Goal: Task Accomplishment & Management: Use online tool/utility

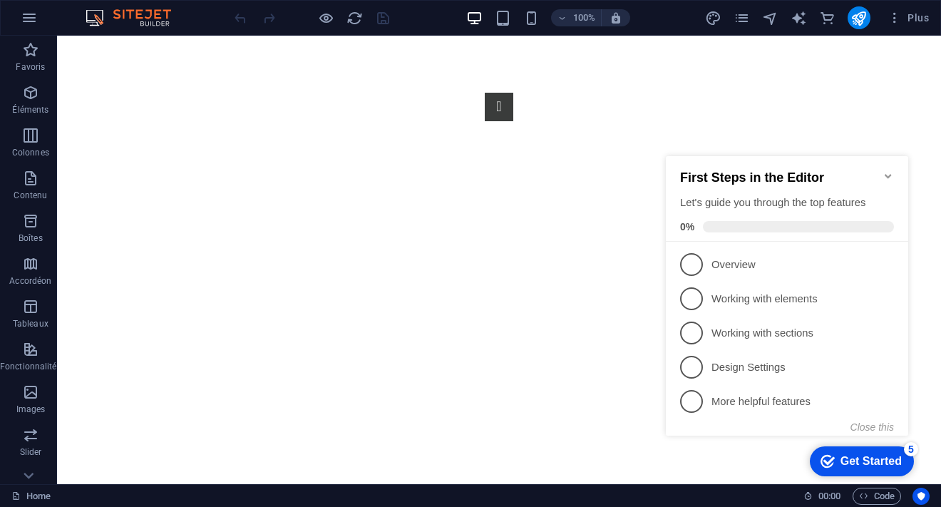
click at [889, 170] on icon "Minimize checklist" at bounding box center [888, 175] width 11 height 11
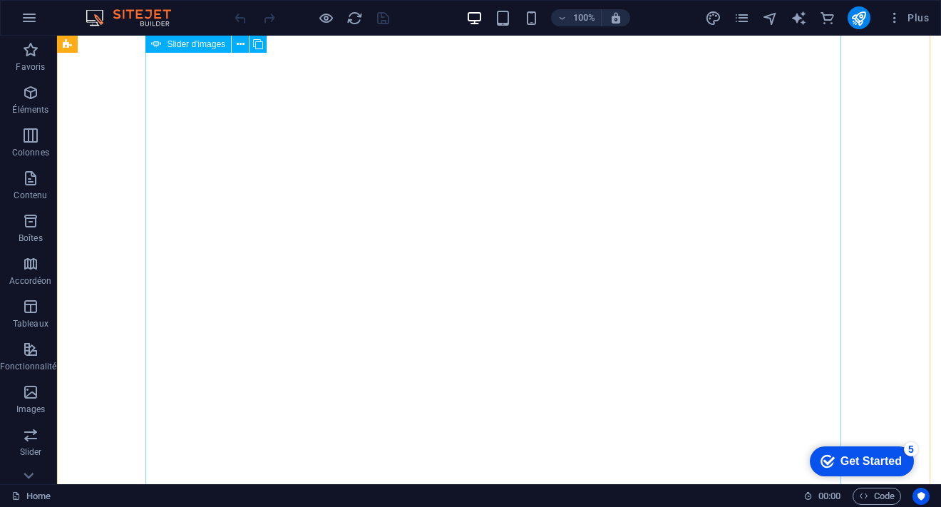
scroll to position [294, 0]
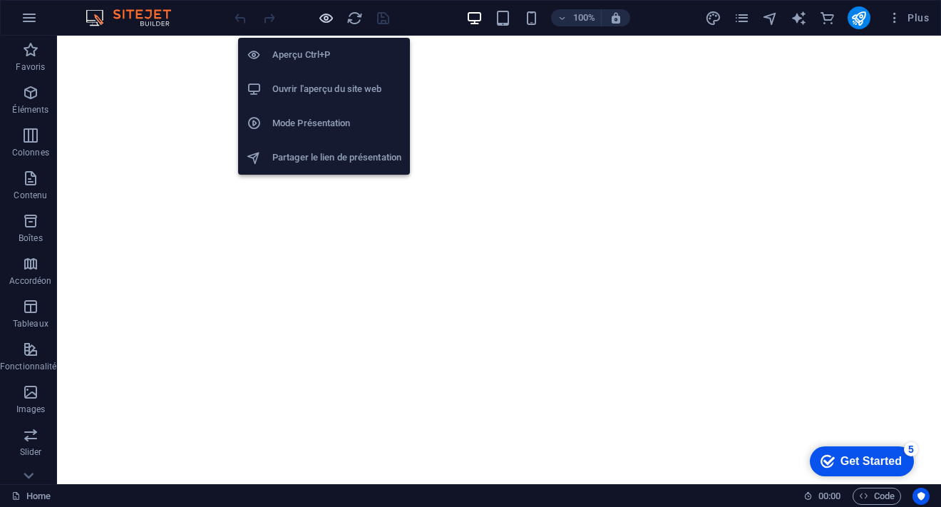
click at [323, 14] on icon "button" at bounding box center [326, 18] width 16 height 16
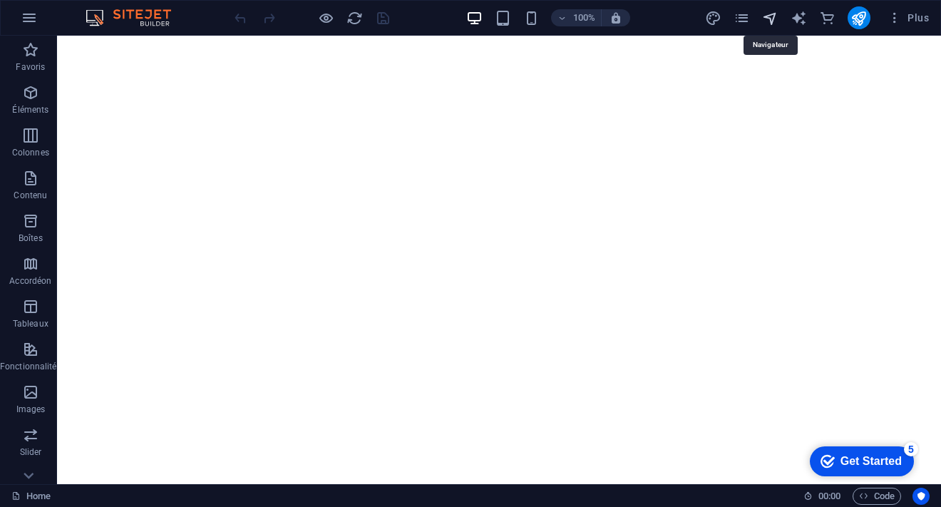
click at [773, 17] on icon "navigator" at bounding box center [770, 18] width 16 height 16
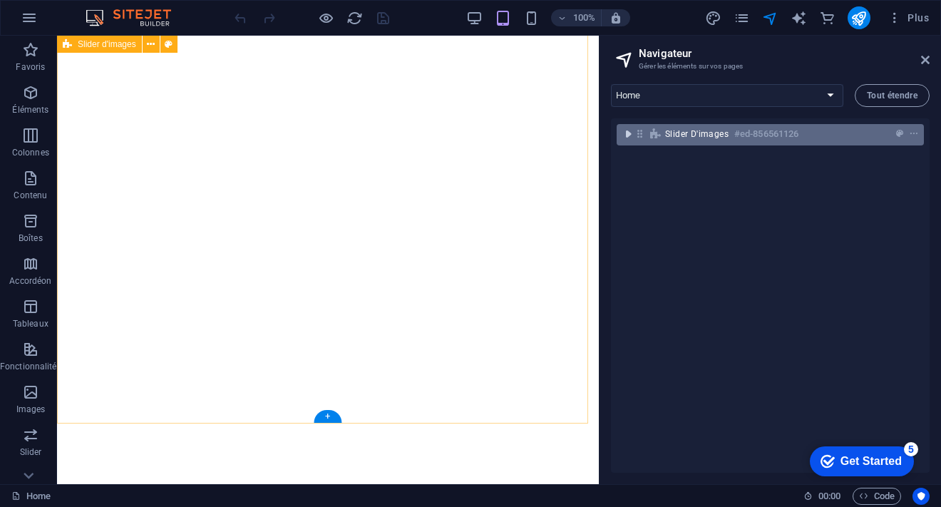
click at [634, 135] on icon "toggle-expand" at bounding box center [628, 134] width 14 height 14
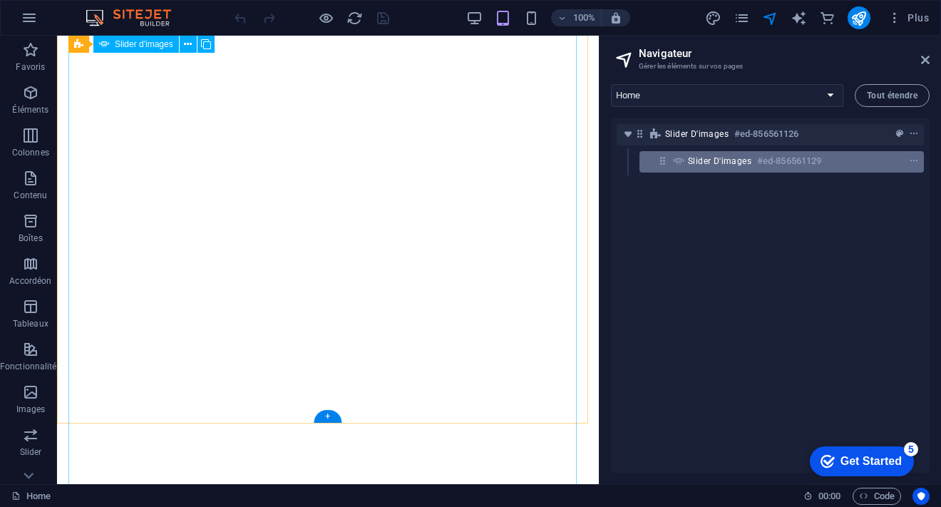
click at [709, 161] on span "Slider d'images" at bounding box center [719, 160] width 63 height 11
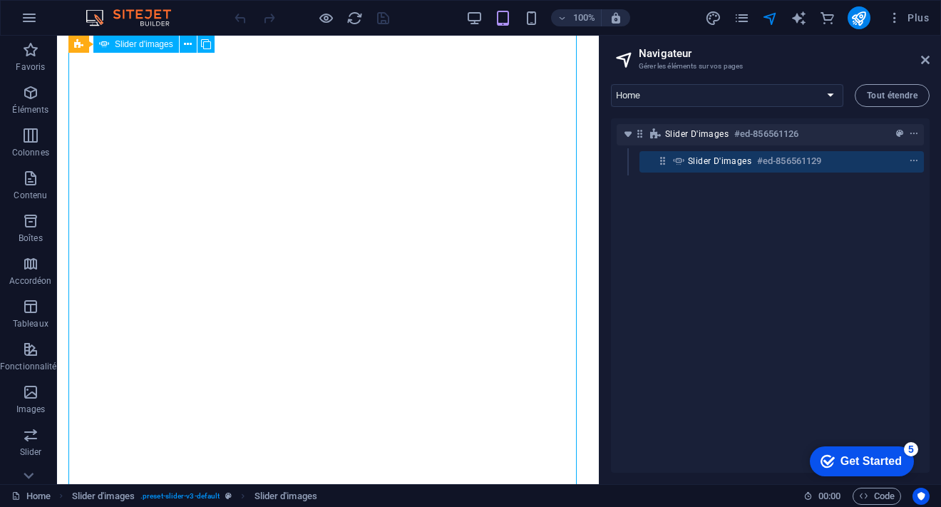
scroll to position [192, 0]
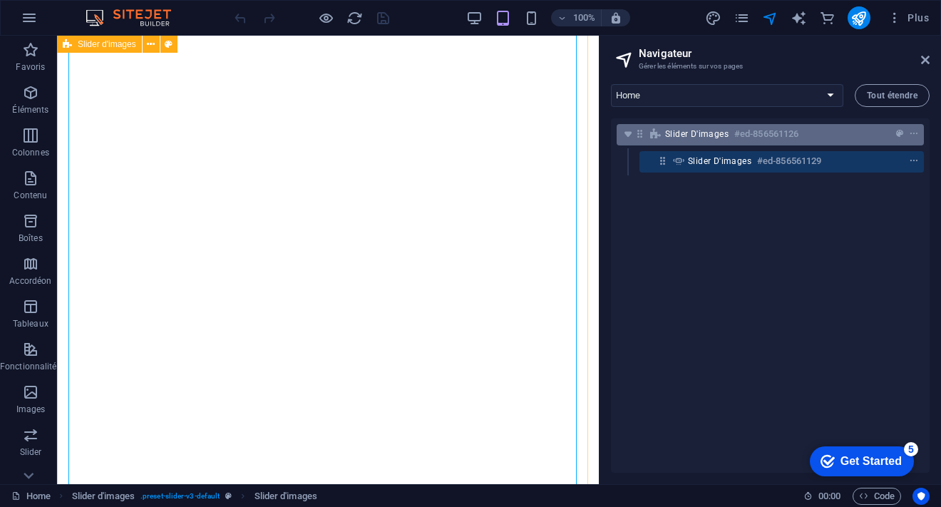
click at [707, 130] on span "Slider d'images" at bounding box center [696, 133] width 63 height 11
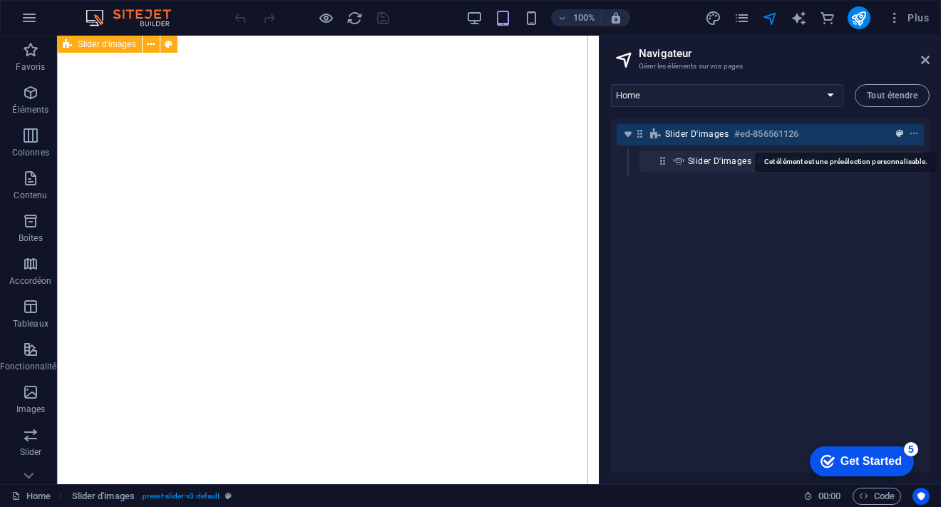
click at [896, 135] on icon "preset" at bounding box center [899, 134] width 7 height 10
select select "rem"
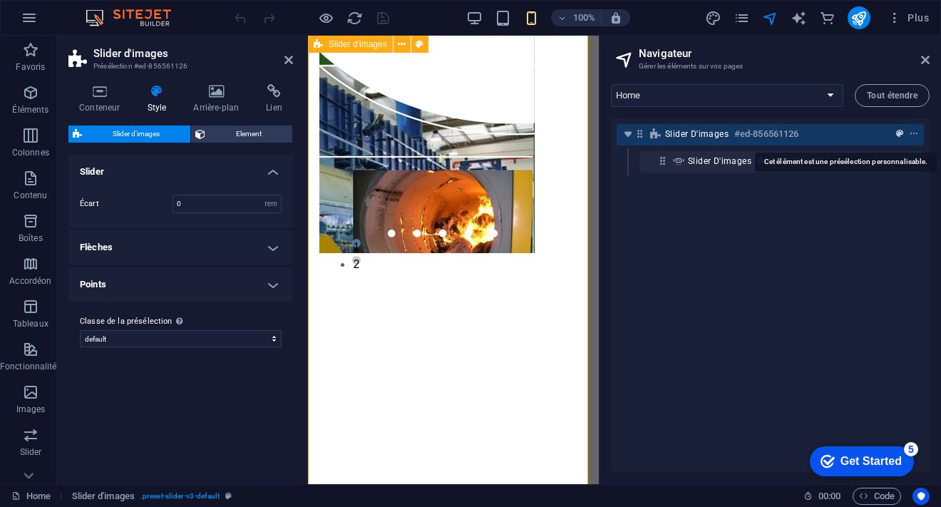
scroll to position [181, 0]
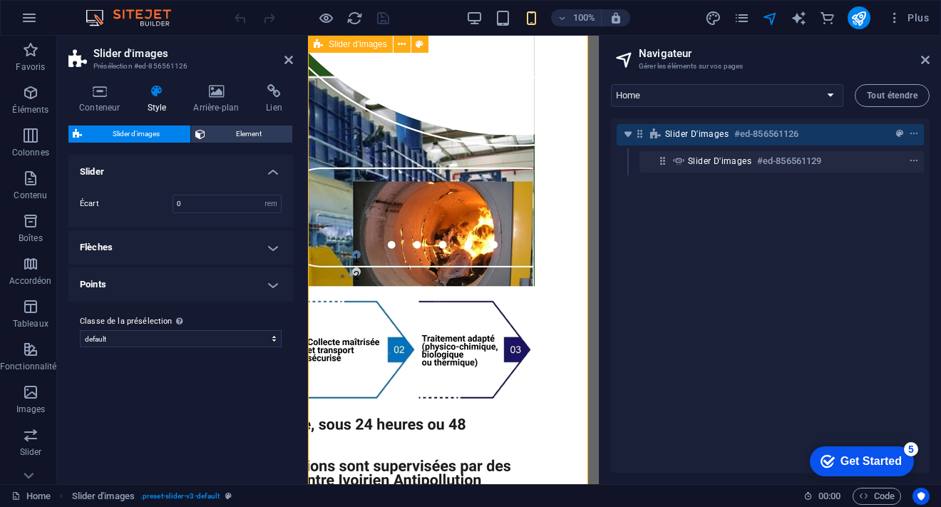
click at [679, 134] on span "Slider d'images" at bounding box center [696, 133] width 63 height 11
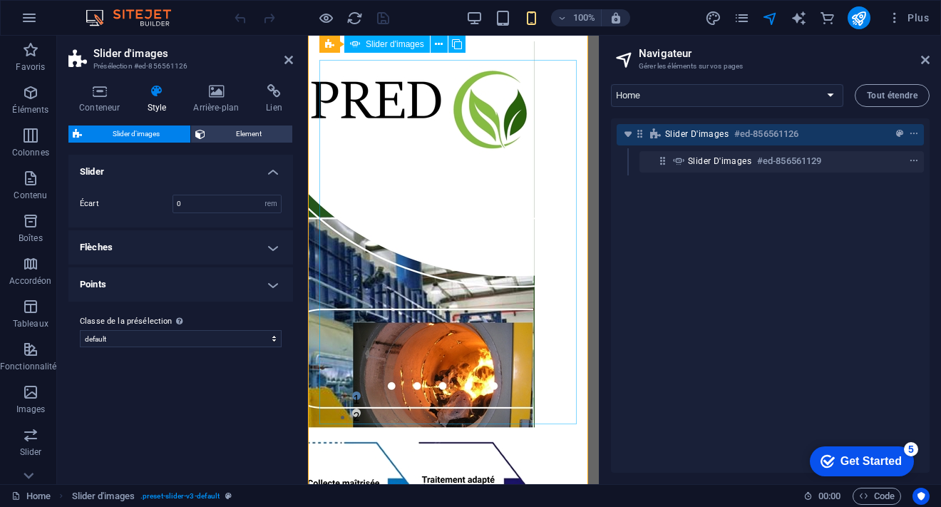
scroll to position [0, 0]
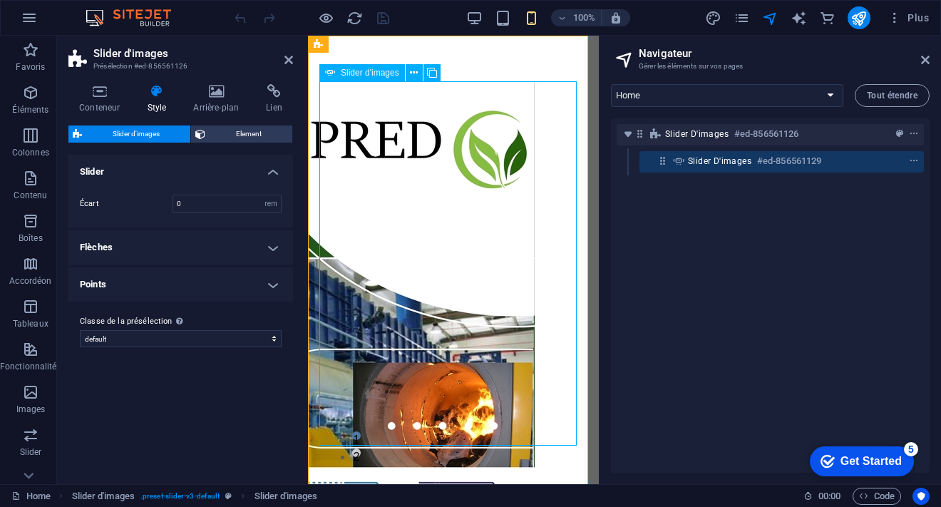
select select "px"
select select "ms"
select select "s"
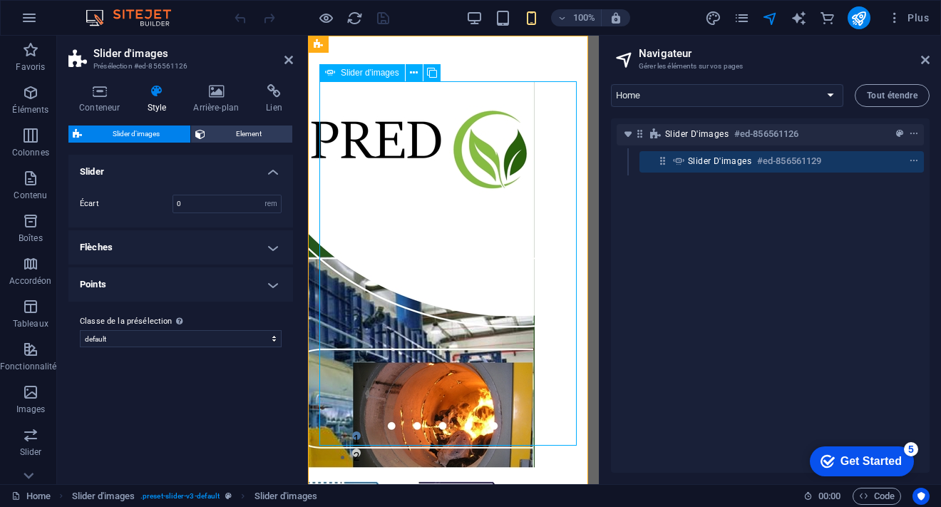
select select "progressive"
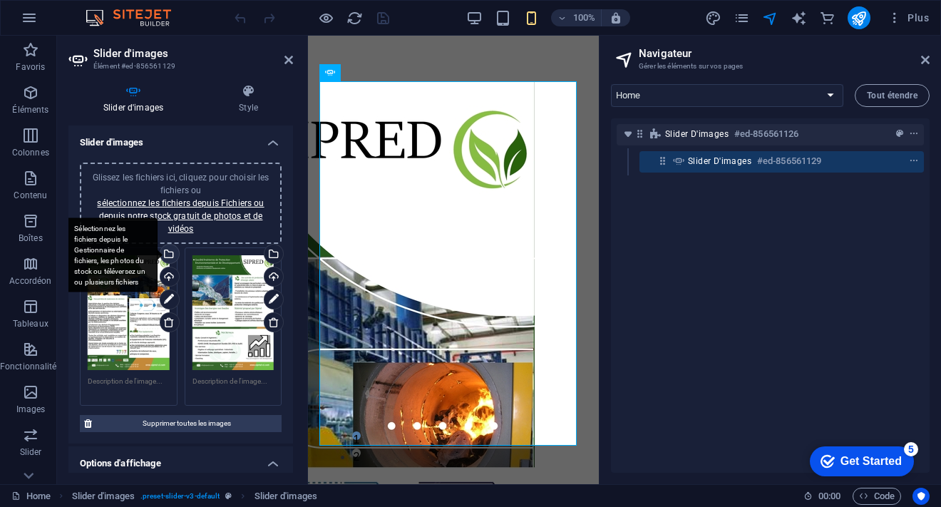
click at [167, 254] on div "Sélectionnez les fichiers depuis le Gestionnaire de fichiers, les photos du sto…" at bounding box center [168, 255] width 21 height 21
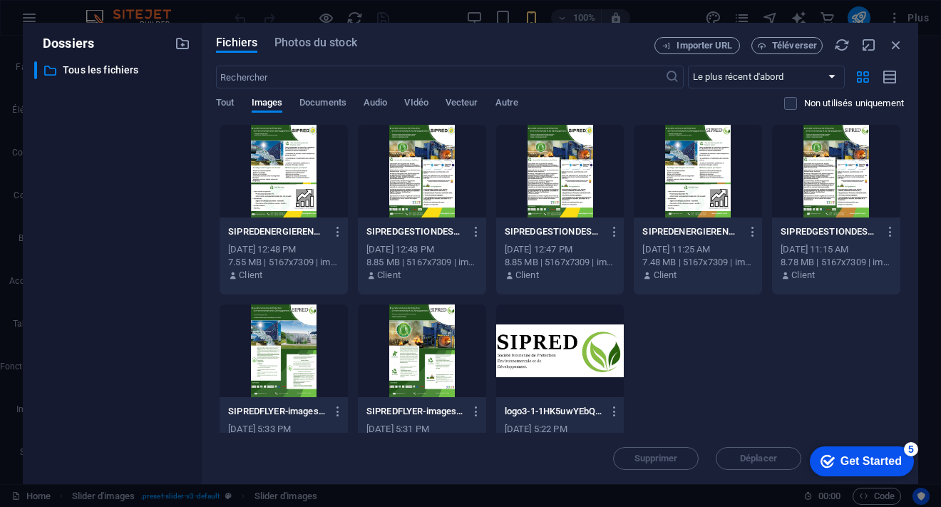
click at [418, 170] on div at bounding box center [422, 171] width 128 height 93
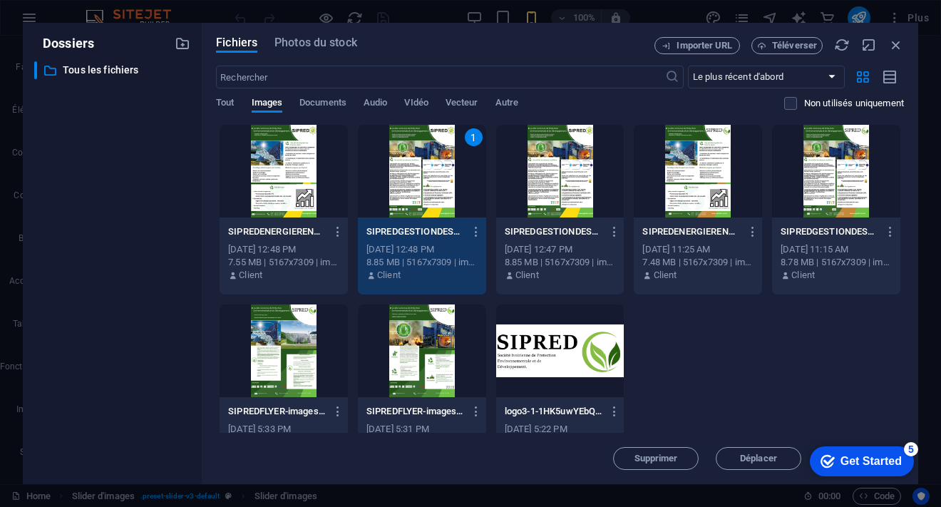
click at [418, 170] on div "1" at bounding box center [422, 171] width 128 height 93
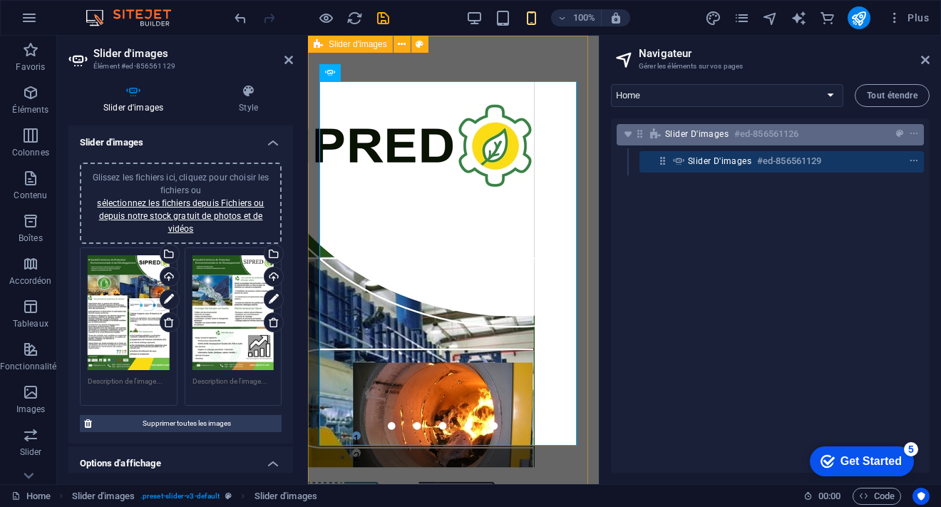
click at [723, 140] on div "Slider d'images #ed-856561126" at bounding box center [758, 133] width 187 height 17
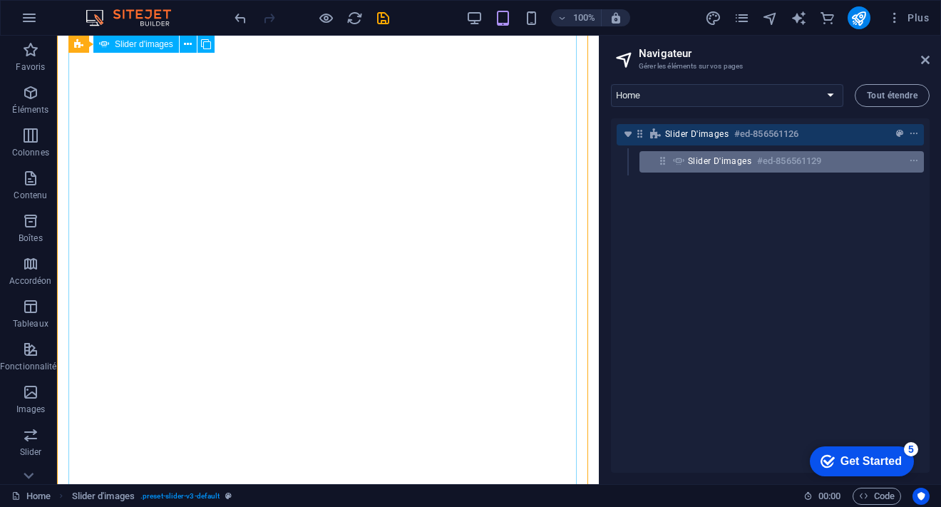
click at [719, 156] on span "Slider d'images" at bounding box center [719, 160] width 63 height 11
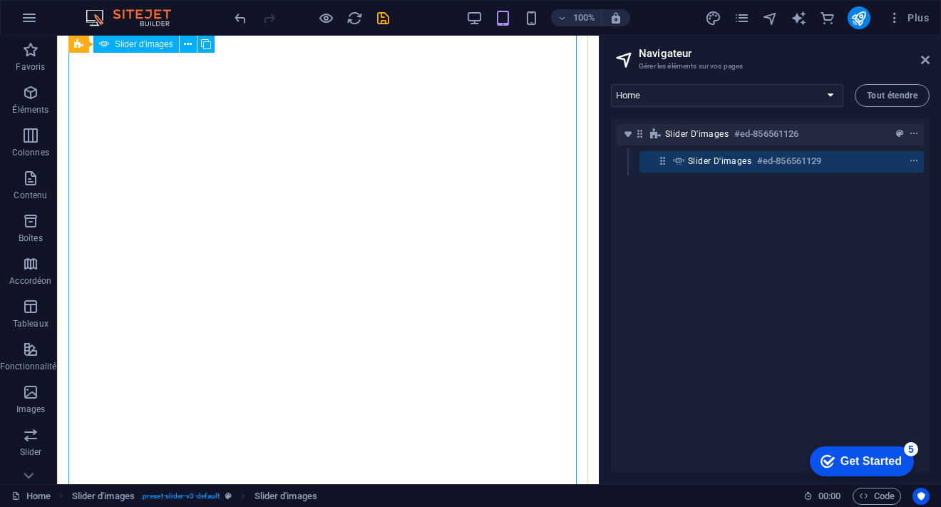
scroll to position [0, 0]
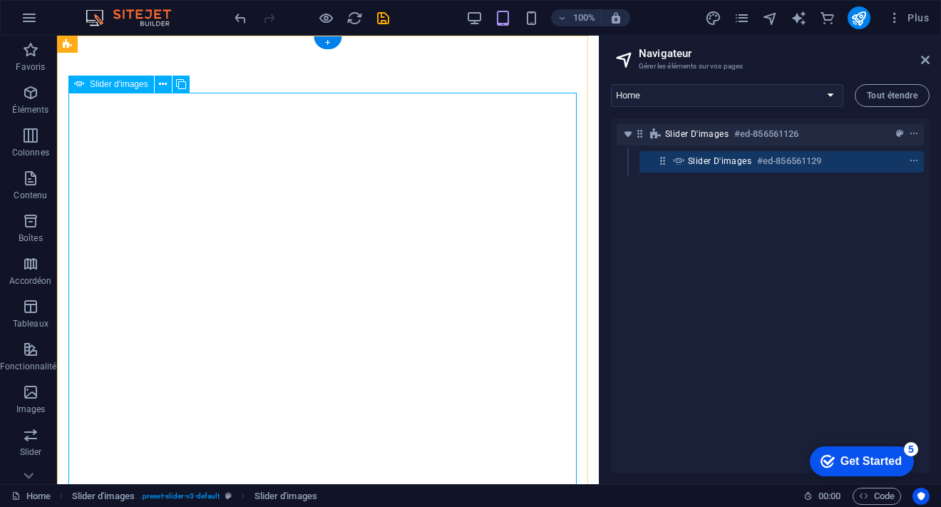
select select "px"
select select "ms"
select select "s"
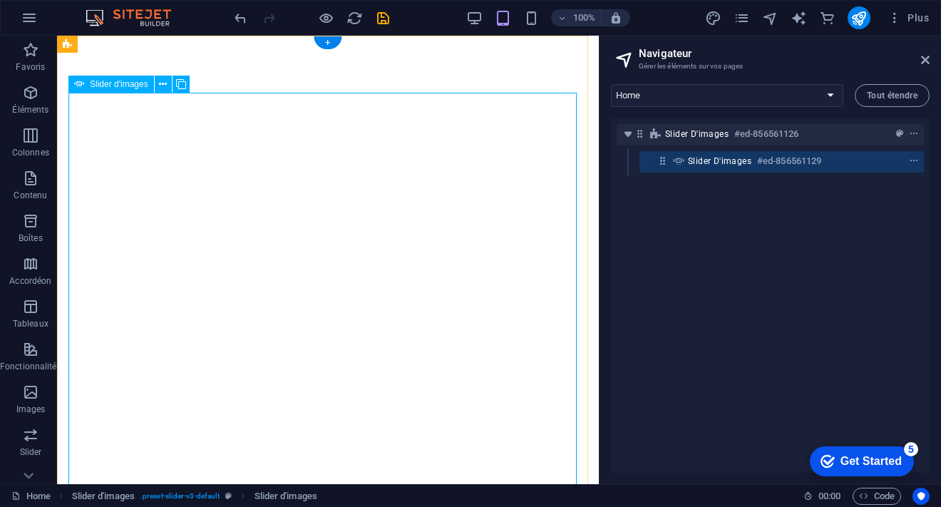
select select "progressive"
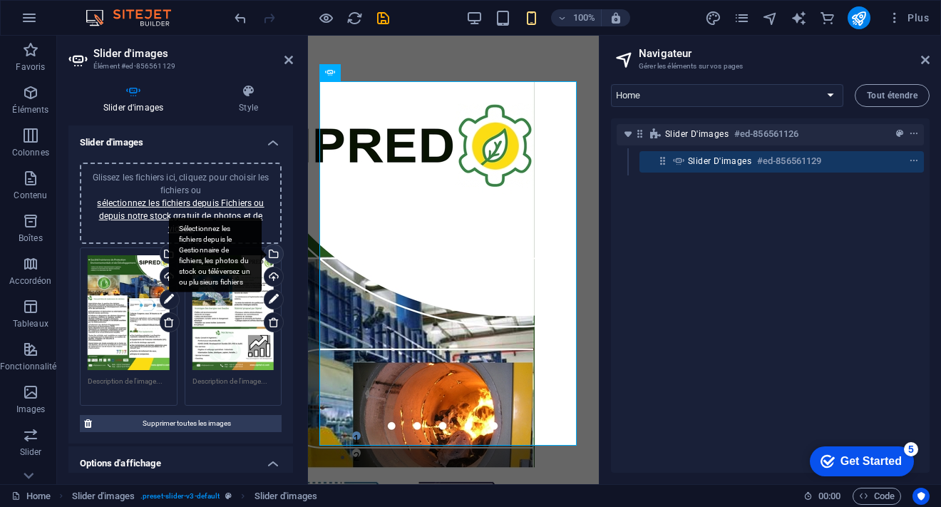
click at [271, 252] on div "Sélectionnez les fichiers depuis le Gestionnaire de fichiers, les photos du sto…" at bounding box center [272, 255] width 21 height 21
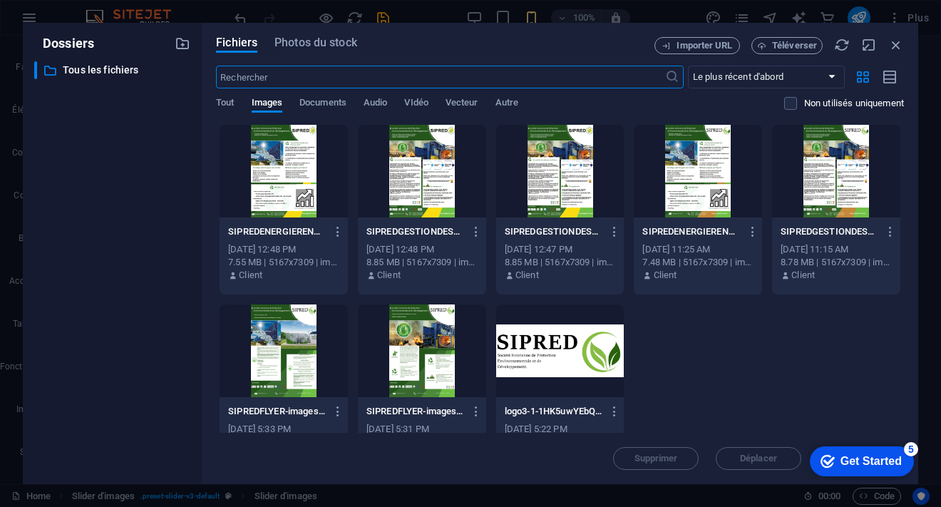
click at [298, 185] on div at bounding box center [284, 171] width 128 height 93
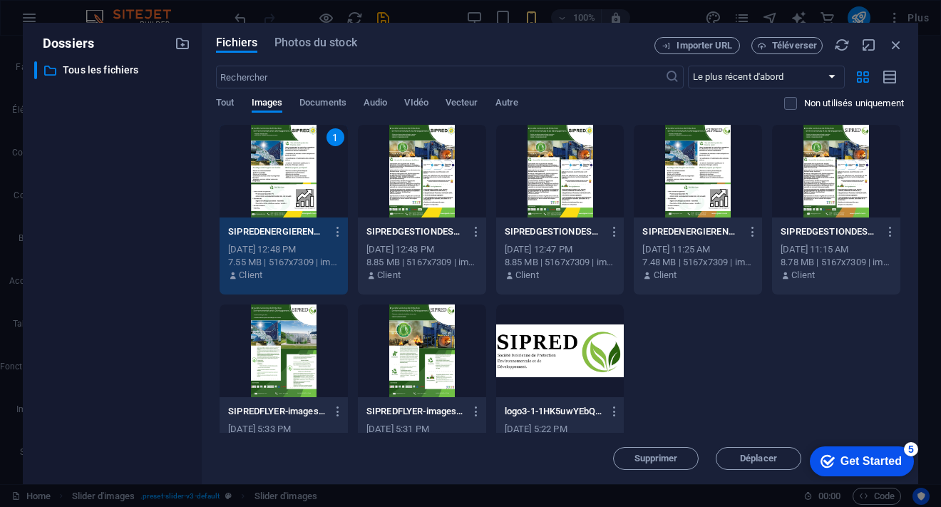
click at [307, 190] on div "1" at bounding box center [284, 171] width 128 height 93
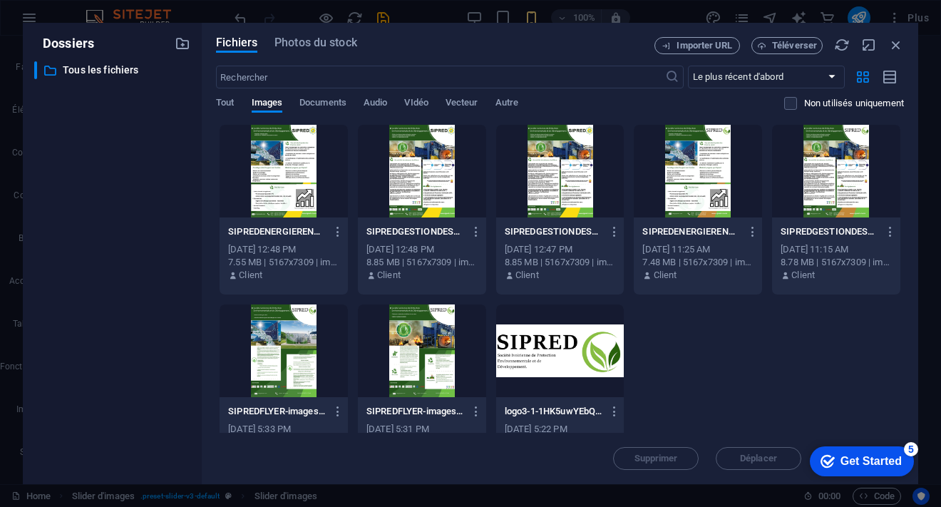
click at [307, 190] on div at bounding box center [284, 171] width 128 height 93
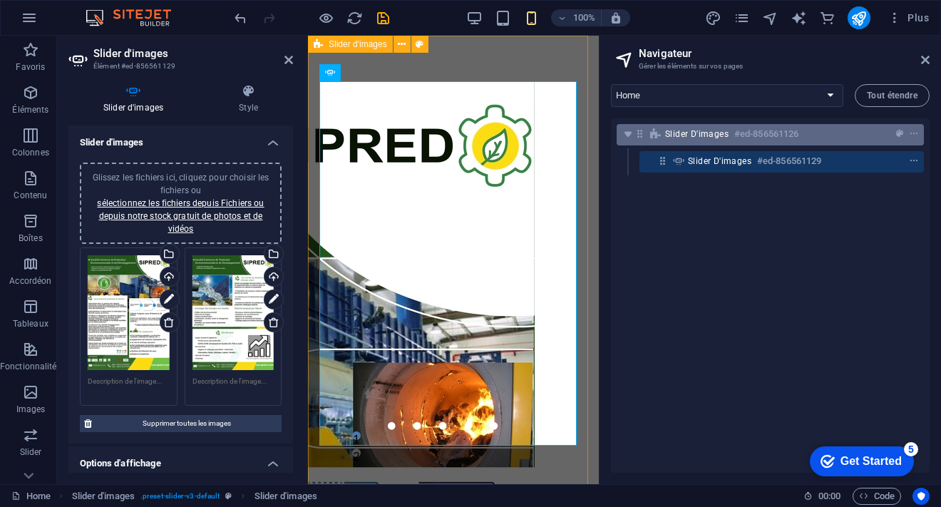
click at [677, 134] on span "Slider d'images" at bounding box center [696, 133] width 63 height 11
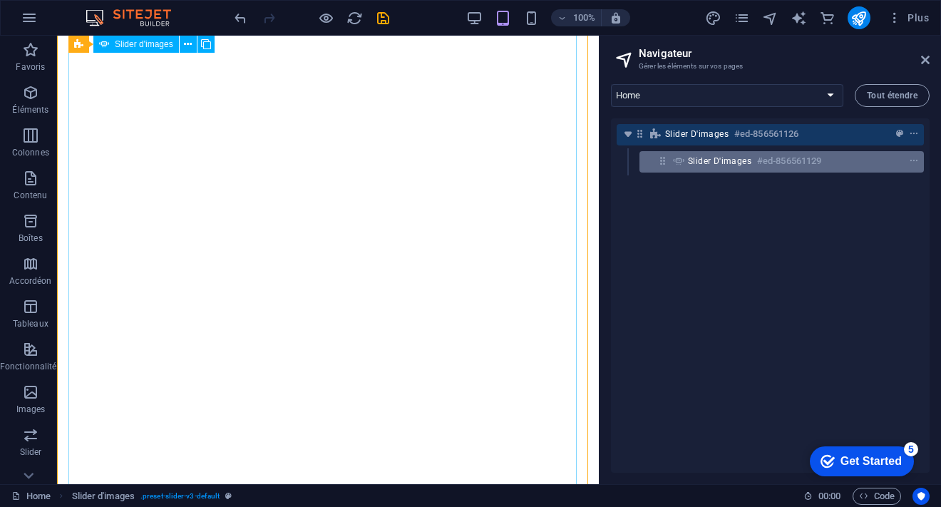
click at [703, 159] on span "Slider d'images" at bounding box center [719, 160] width 63 height 11
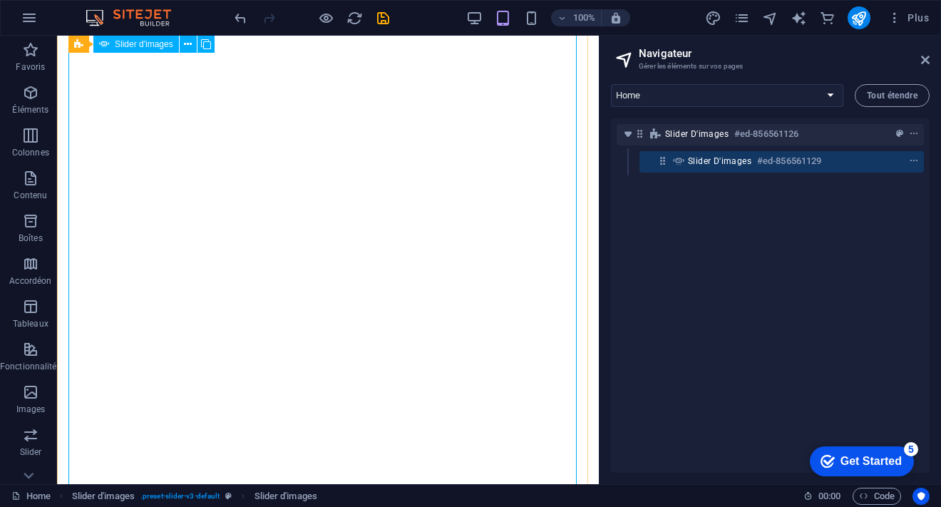
scroll to position [0, 0]
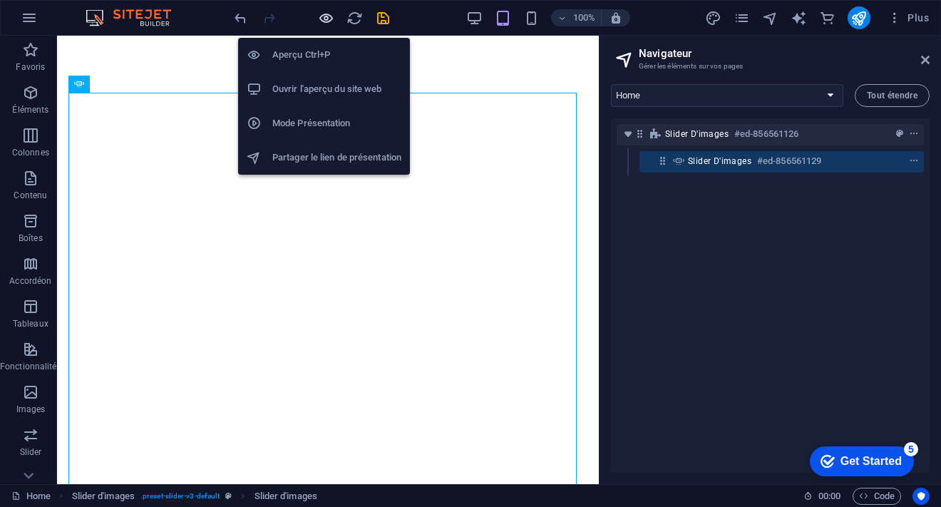
click at [318, 24] on icon "button" at bounding box center [326, 18] width 16 height 16
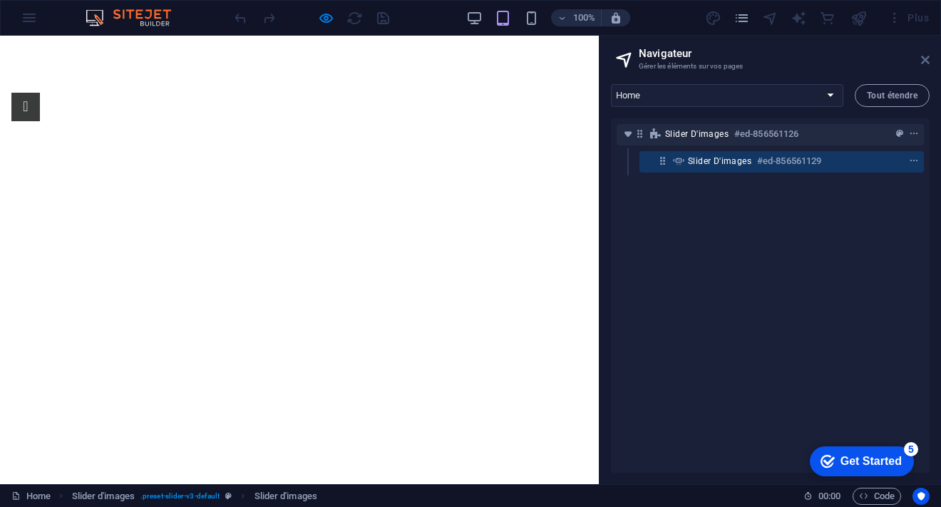
click at [928, 61] on icon at bounding box center [925, 59] width 9 height 11
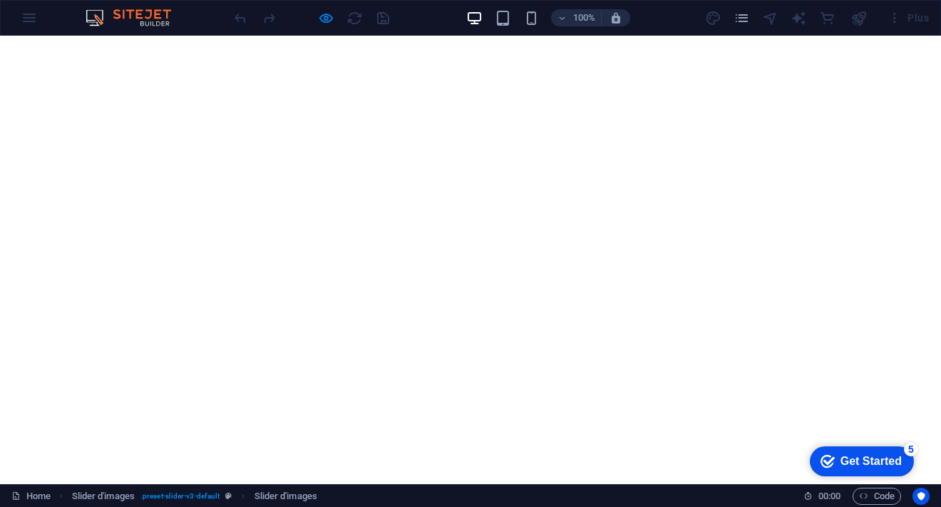
scroll to position [294, 0]
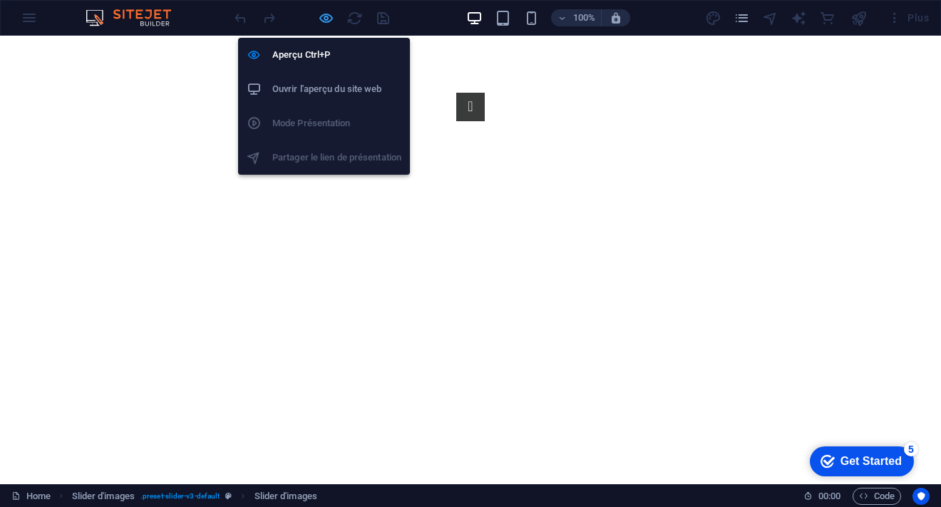
click at [324, 18] on icon "button" at bounding box center [326, 18] width 16 height 16
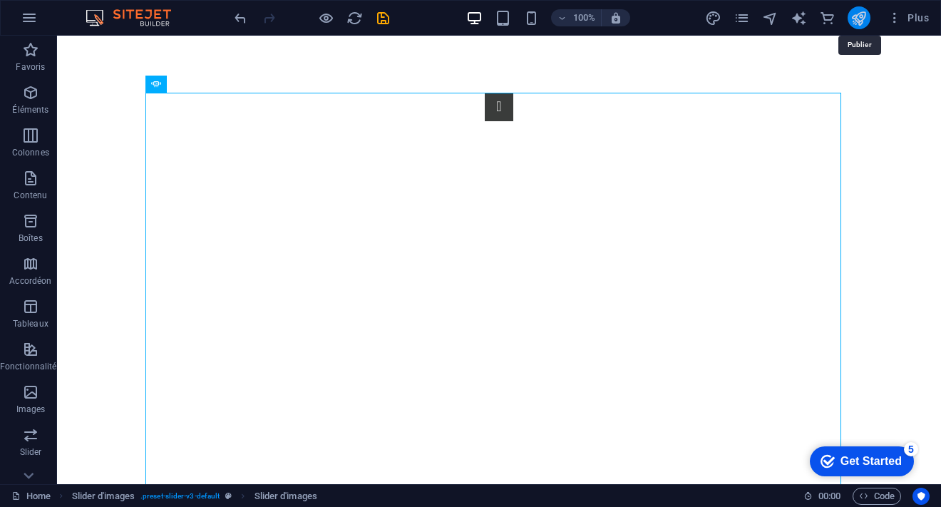
click at [858, 15] on icon "publish" at bounding box center [858, 18] width 16 height 16
